Goal: Information Seeking & Learning: Learn about a topic

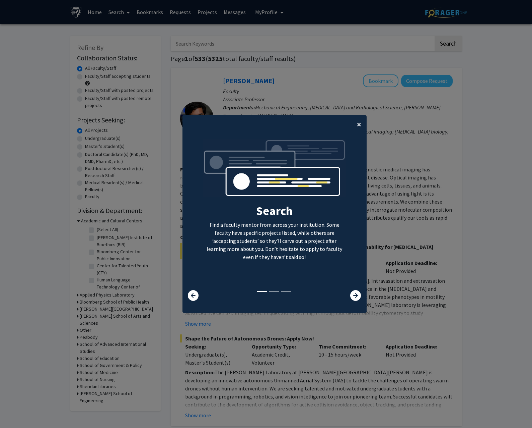
click at [359, 123] on button "×" at bounding box center [359, 124] width 15 height 19
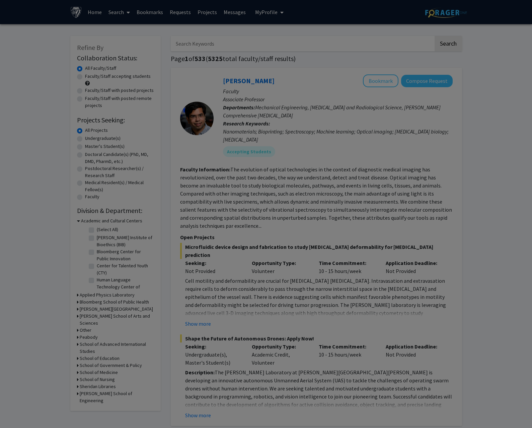
click at [356, 122] on div "Search Find a faculty mentor from across your institution. Some faculty have sp…" at bounding box center [275, 112] width 184 height 151
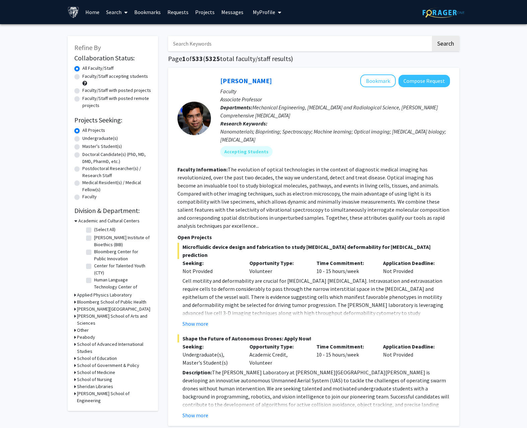
click at [117, 79] on label "Faculty/Staff accepting students" at bounding box center [115, 76] width 66 height 7
click at [87, 77] on input "Faculty/Staff accepting students" at bounding box center [84, 75] width 4 height 4
radio input "true"
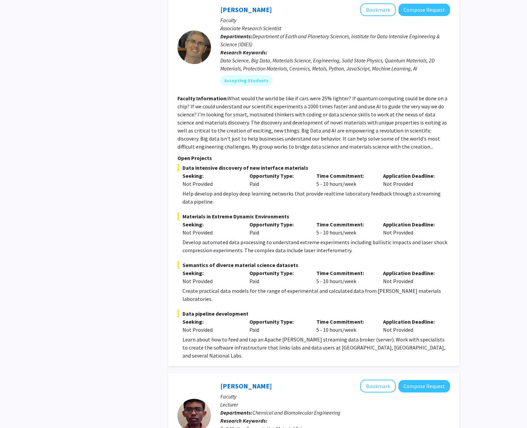
scroll to position [335, 0]
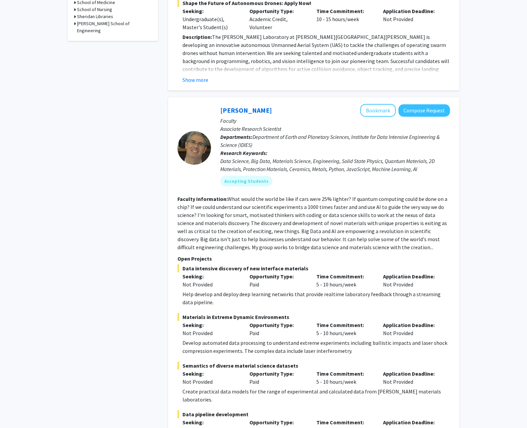
click at [232, 195] on fg-read-more "What would the world be like if cars were 25% lighter? If quantum computing cou…" at bounding box center [313, 222] width 270 height 55
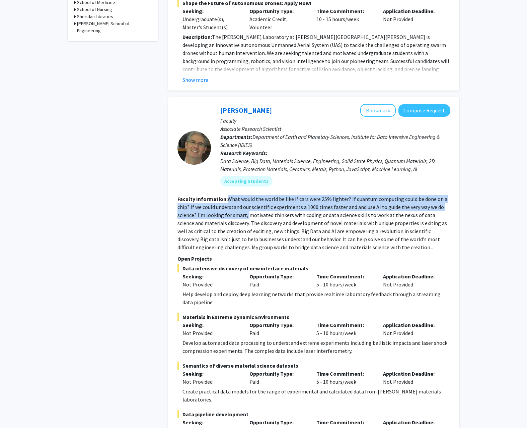
drag, startPoint x: 232, startPoint y: 192, endPoint x: 245, endPoint y: 210, distance: 22.3
click at [245, 210] on section "Faculty Information: What would the world be like if cars were 25% lighter? If …" at bounding box center [314, 223] width 273 height 56
drag, startPoint x: 245, startPoint y: 210, endPoint x: 215, endPoint y: 210, distance: 29.8
click at [215, 210] on section "Faculty Information: What would the world be like if cars were 25% lighter? If …" at bounding box center [314, 223] width 273 height 56
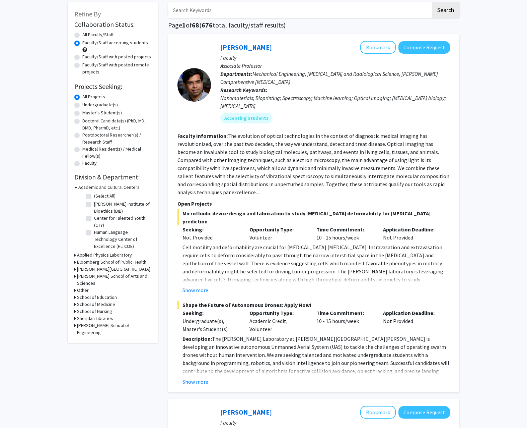
scroll to position [0, 0]
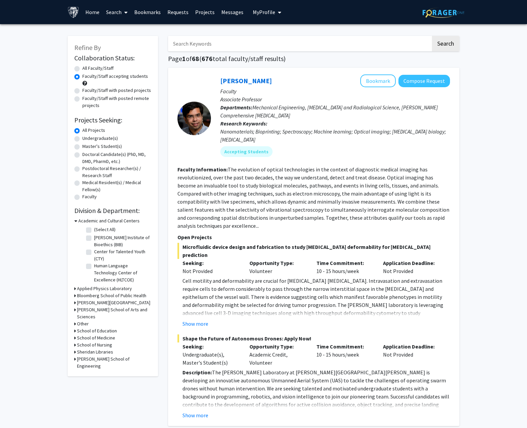
click at [298, 49] on input "Search Keywords" at bounding box center [299, 43] width 263 height 15
type input "ai"
click at [432, 36] on button "Search" at bounding box center [445, 43] width 27 height 15
radio input "true"
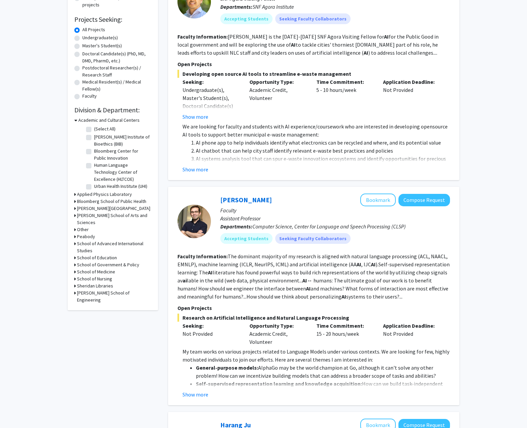
scroll to position [67, 0]
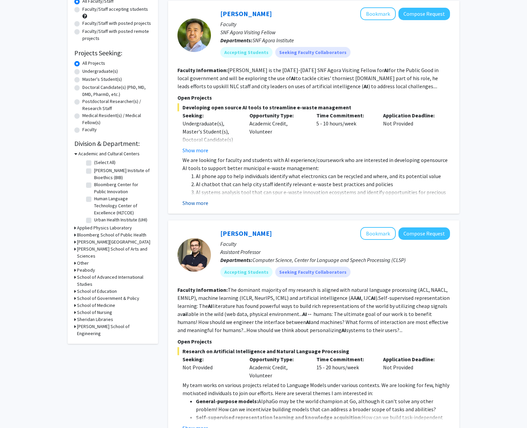
click at [205, 201] on button "Show more" at bounding box center [196, 203] width 26 height 8
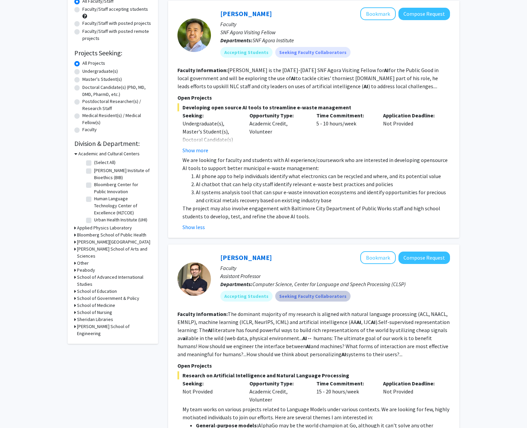
scroll to position [34, 0]
